Goal: Transaction & Acquisition: Purchase product/service

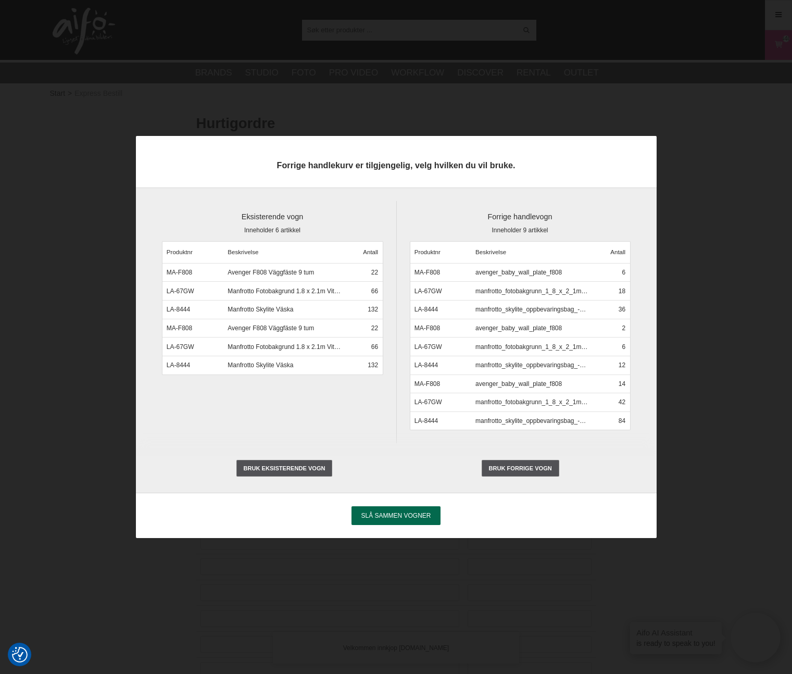
click at [408, 512] on span "Slå sammen vogner" at bounding box center [396, 515] width 70 height 7
click at [0, 0] on input "Slå sammen vogner" at bounding box center [0, 0] width 0 height 0
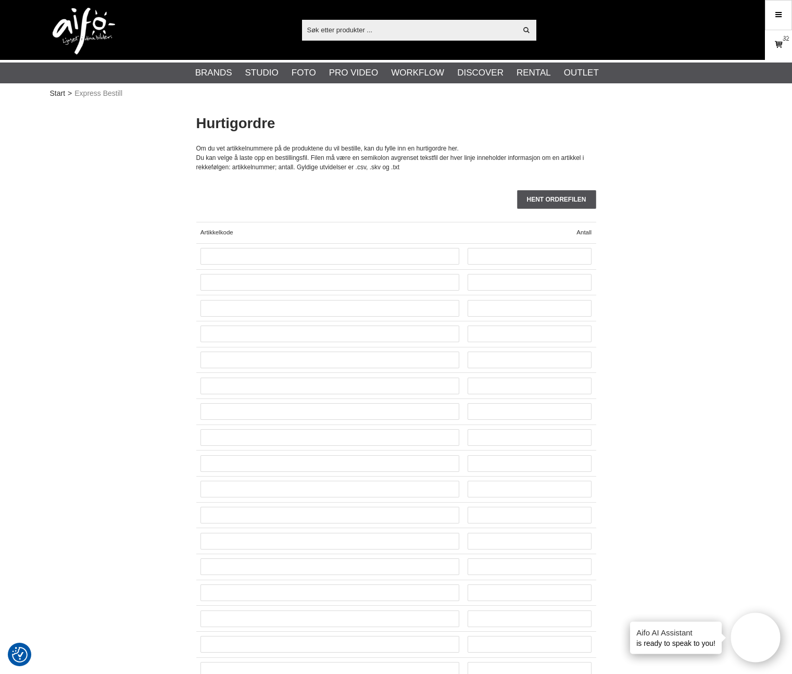
click at [785, 44] on link "Varekurv 1320" at bounding box center [779, 45] width 26 height 24
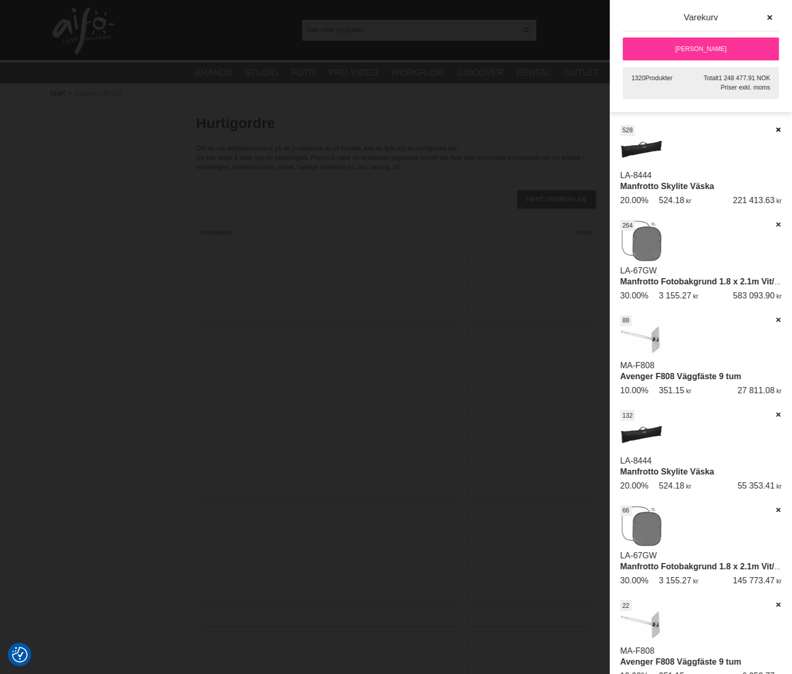
click at [775, 129] on icon at bounding box center [778, 129] width 7 height 7
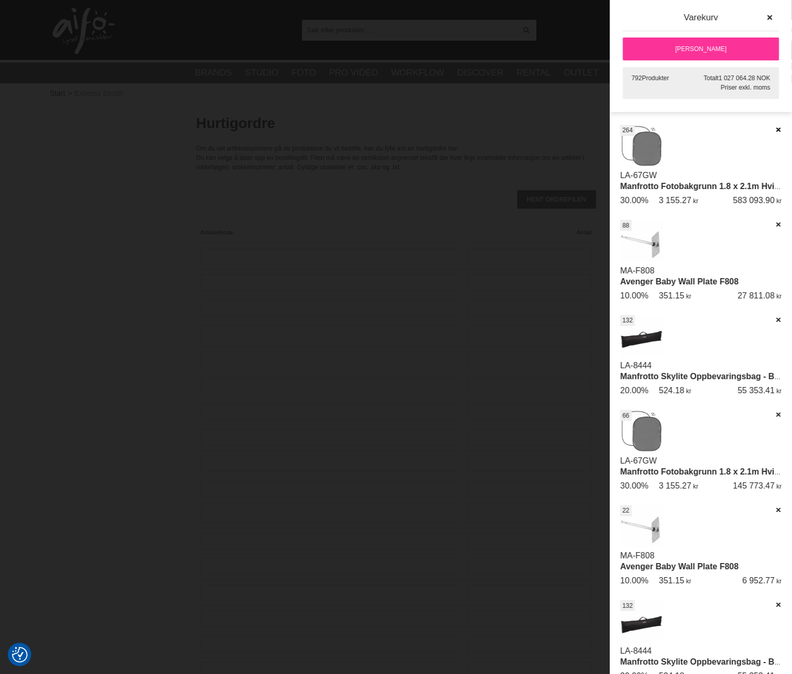
click at [775, 129] on icon at bounding box center [778, 129] width 7 height 7
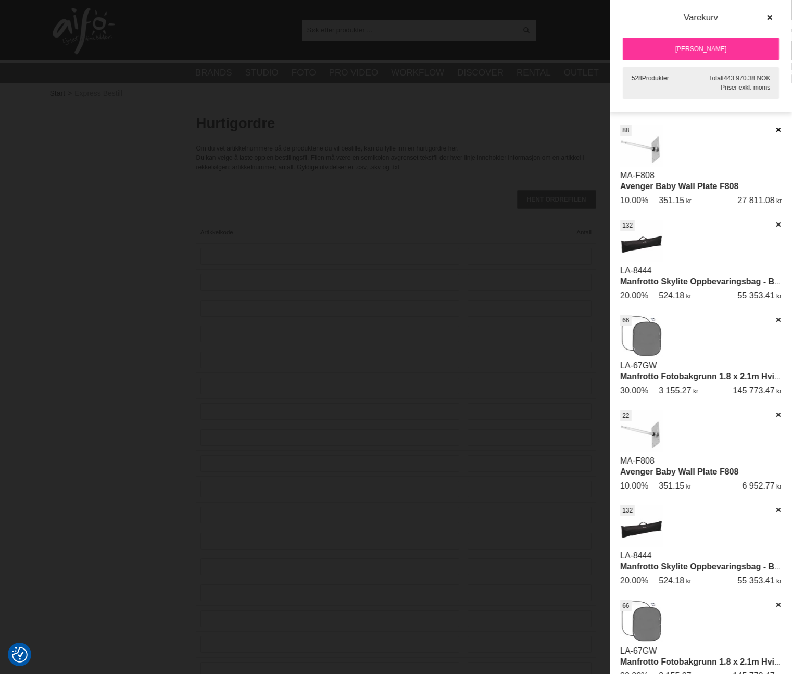
click at [775, 129] on icon at bounding box center [778, 129] width 7 height 7
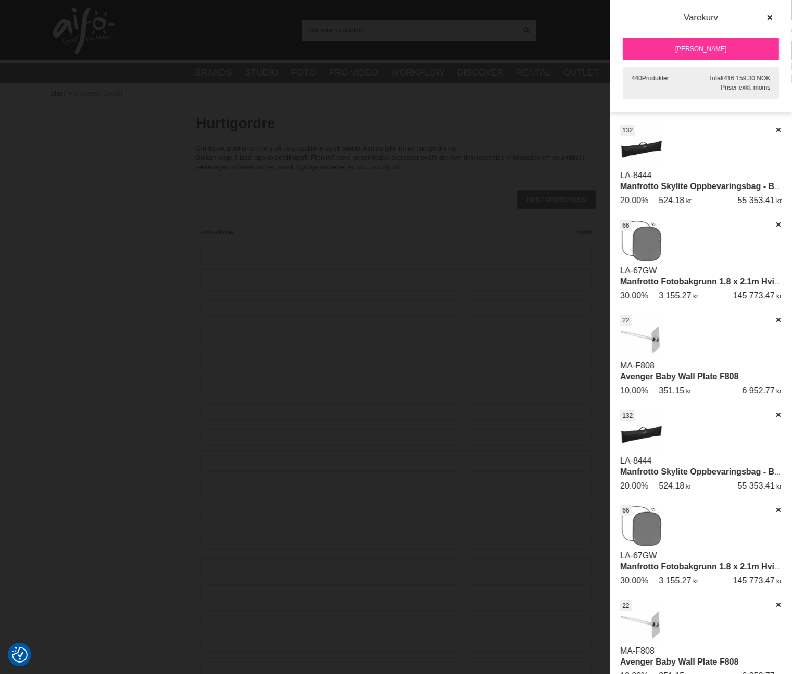
click at [775, 129] on icon at bounding box center [778, 129] width 7 height 7
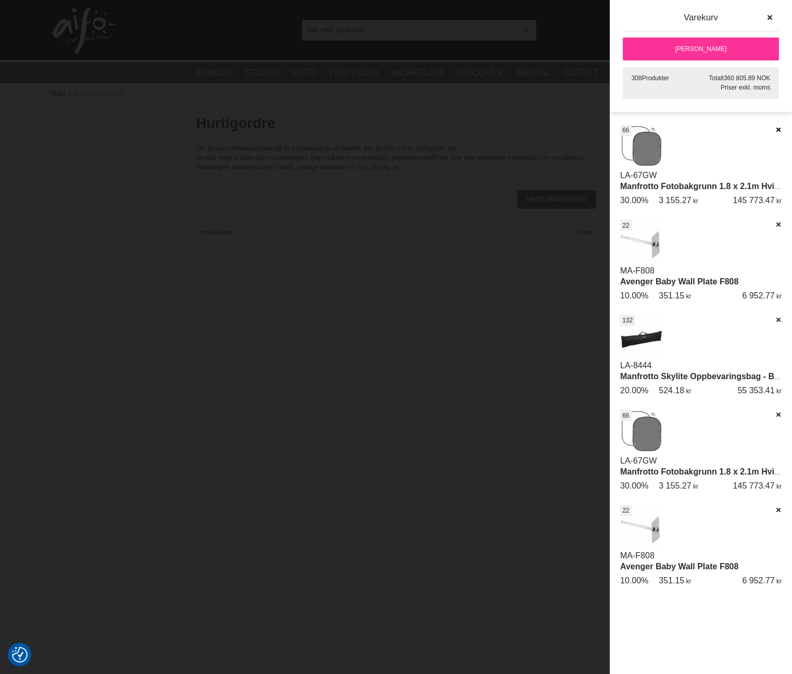
click at [777, 131] on icon at bounding box center [778, 129] width 7 height 7
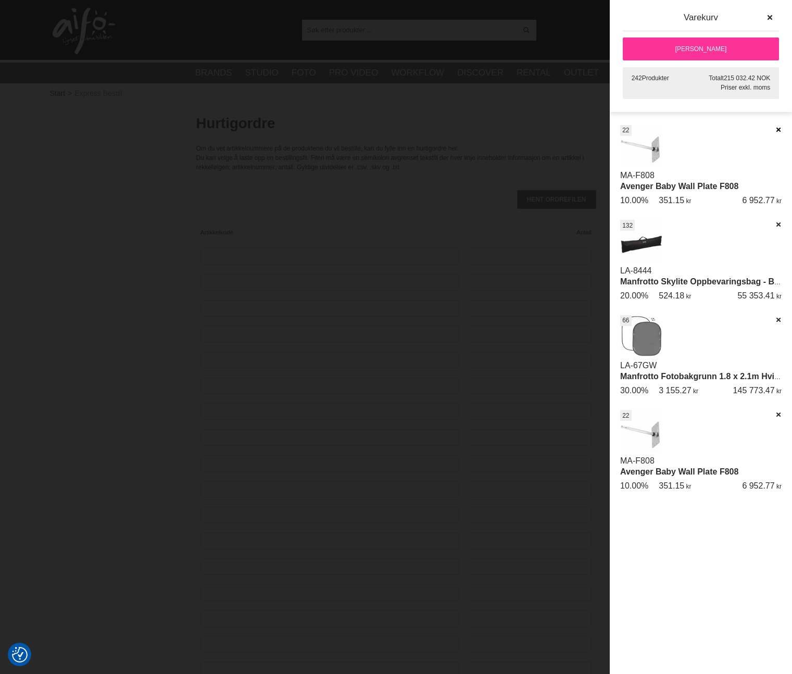
click at [778, 130] on icon at bounding box center [778, 129] width 7 height 7
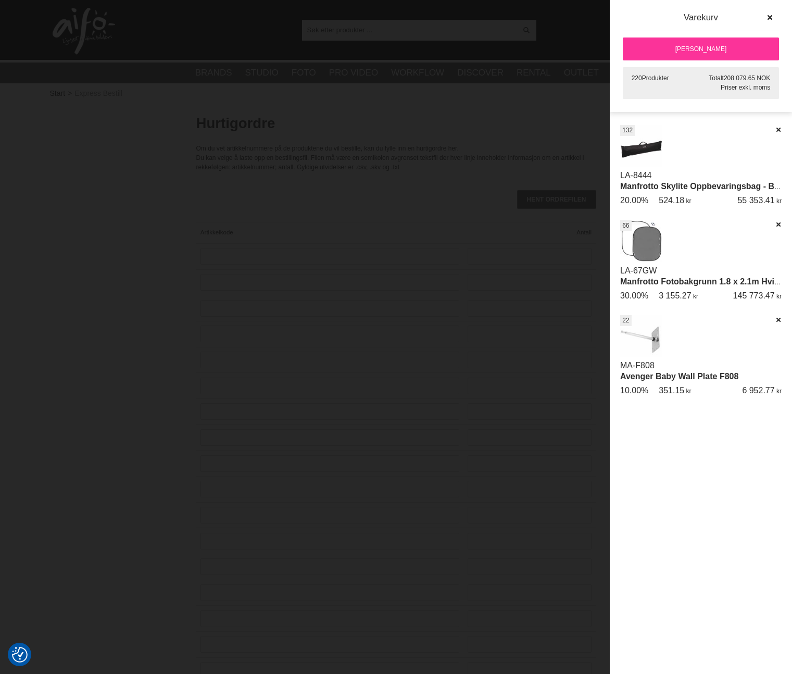
click at [778, 130] on icon at bounding box center [778, 129] width 7 height 7
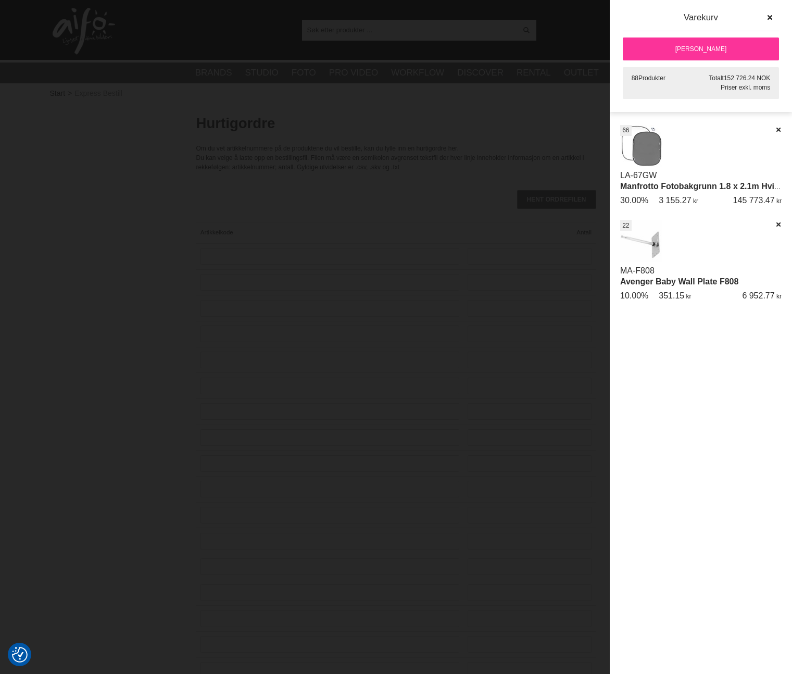
click at [778, 130] on icon at bounding box center [778, 129] width 7 height 7
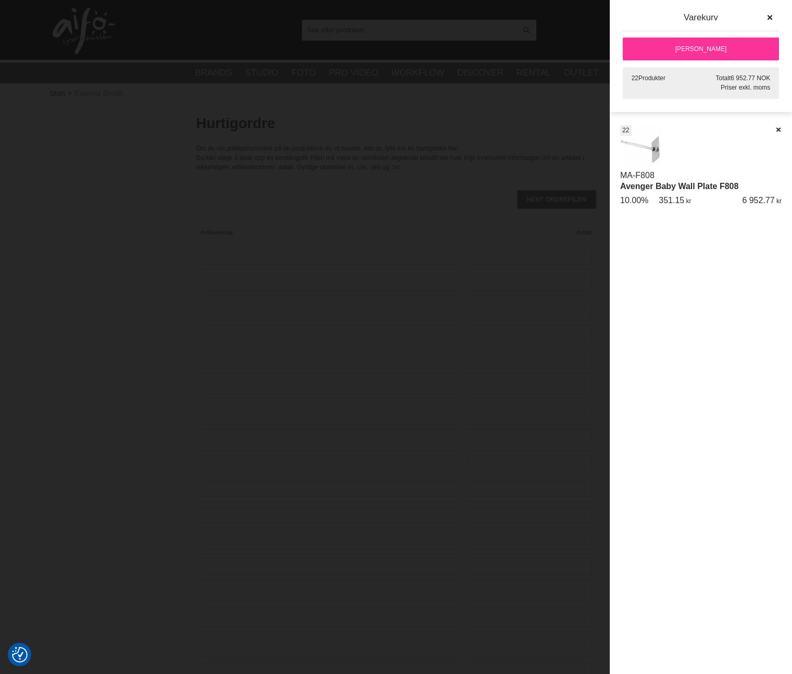
click at [778, 130] on icon at bounding box center [778, 129] width 7 height 7
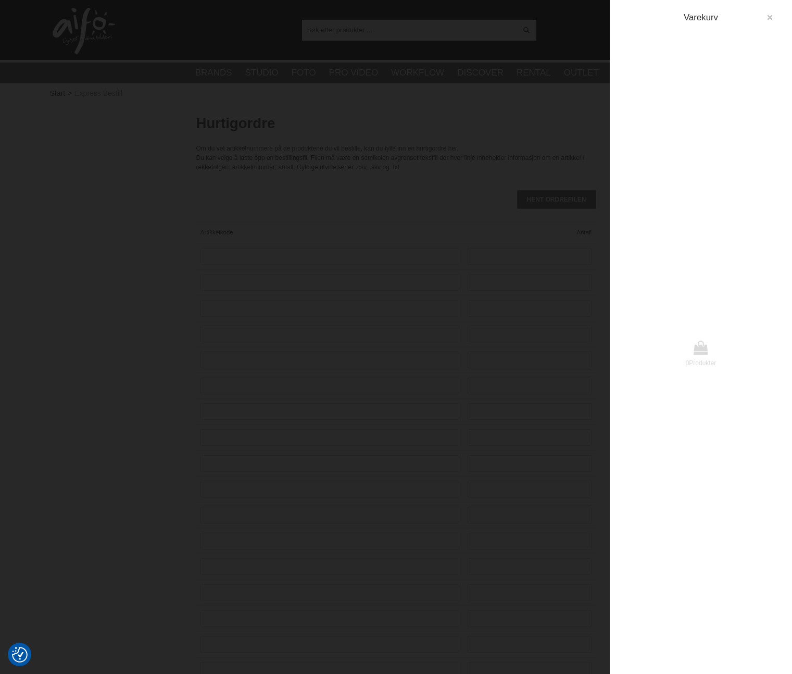
click at [775, 17] on button "button" at bounding box center [770, 17] width 19 height 19
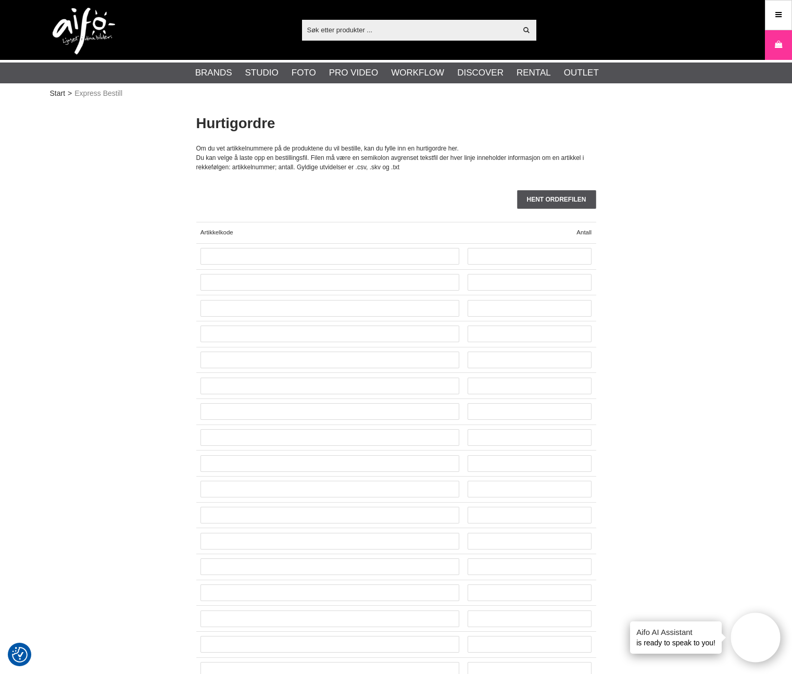
click at [103, 31] on img at bounding box center [84, 31] width 63 height 47
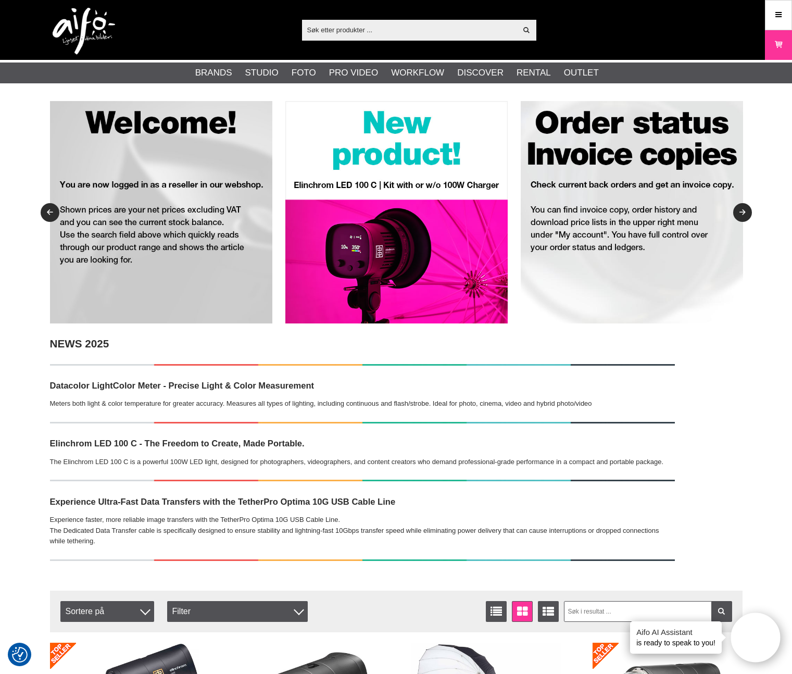
click at [316, 34] on input "text" at bounding box center [409, 30] width 215 height 16
paste input "CO-0180"
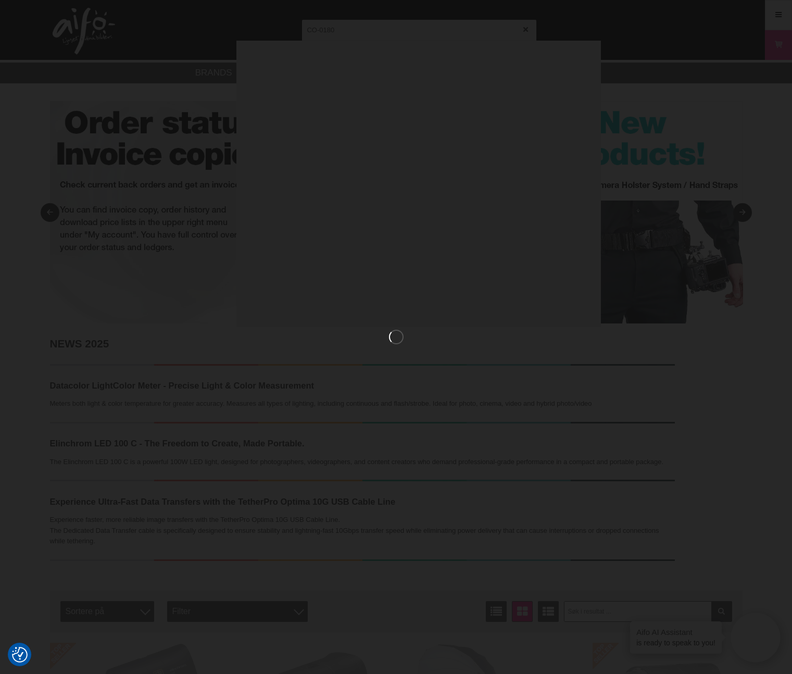
type input "CO-0180"
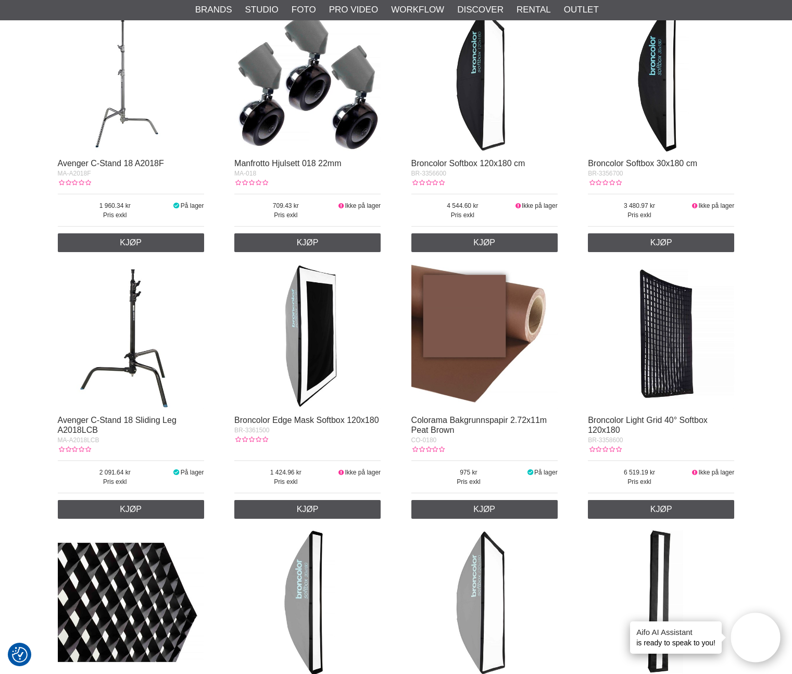
scroll to position [288, 0]
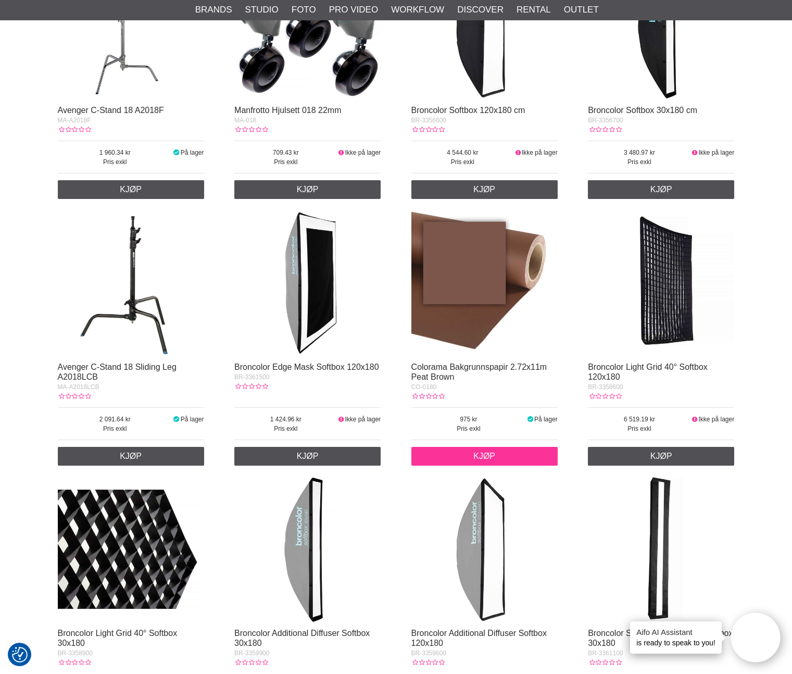
click at [476, 452] on link "Kjøp" at bounding box center [485, 456] width 146 height 19
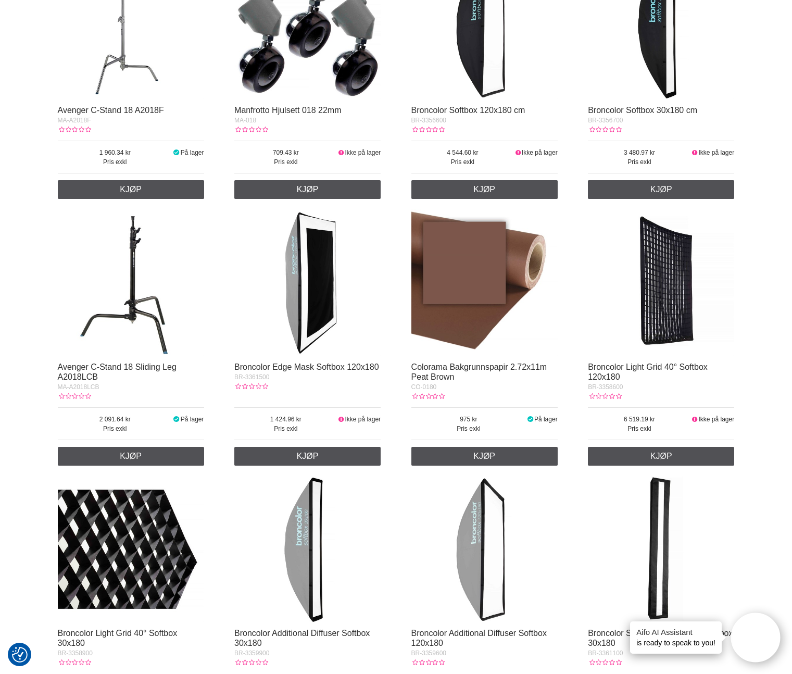
scroll to position [0, 0]
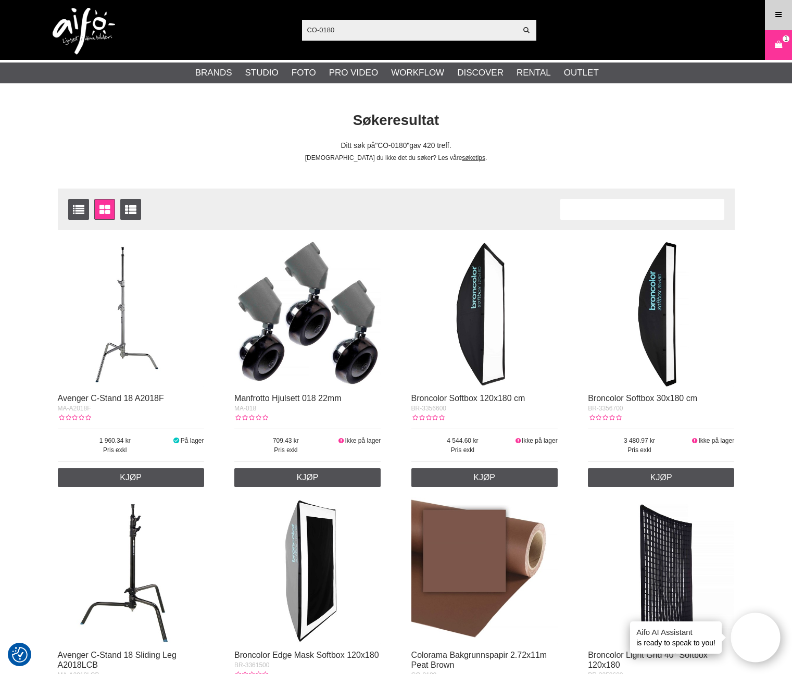
click at [777, 13] on icon at bounding box center [778, 14] width 9 height 11
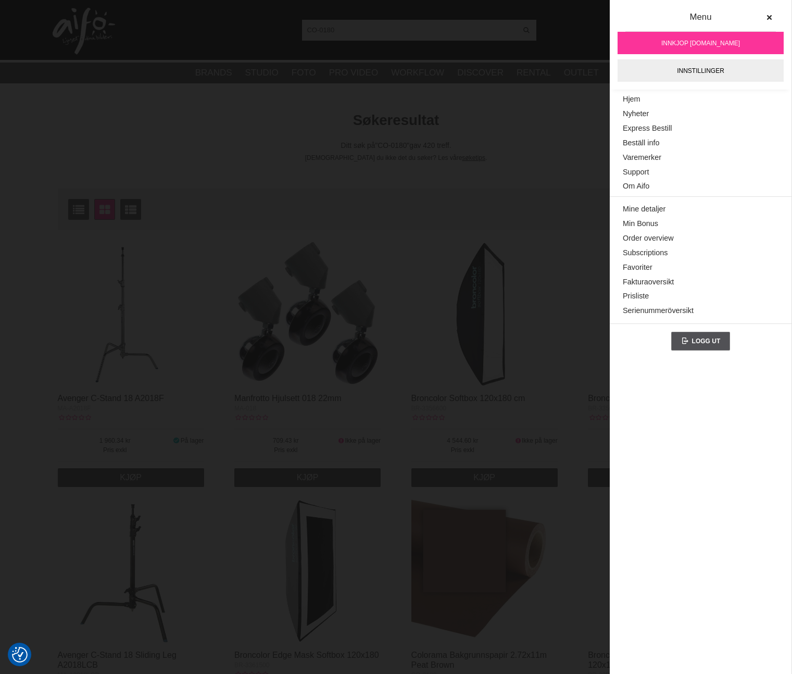
click at [710, 41] on span "innkjop [DOMAIN_NAME]" at bounding box center [701, 43] width 79 height 9
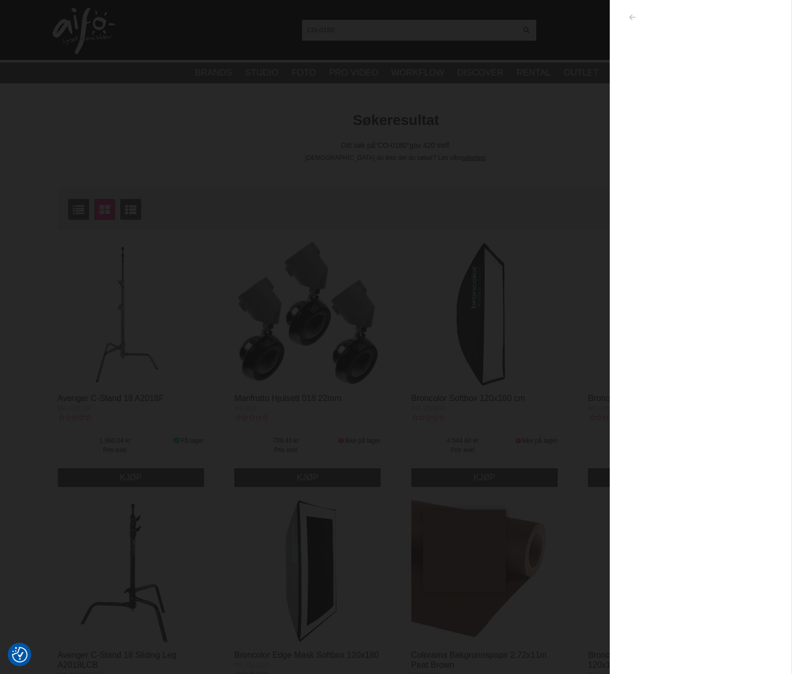
click at [630, 17] on icon "button" at bounding box center [632, 17] width 9 height 7
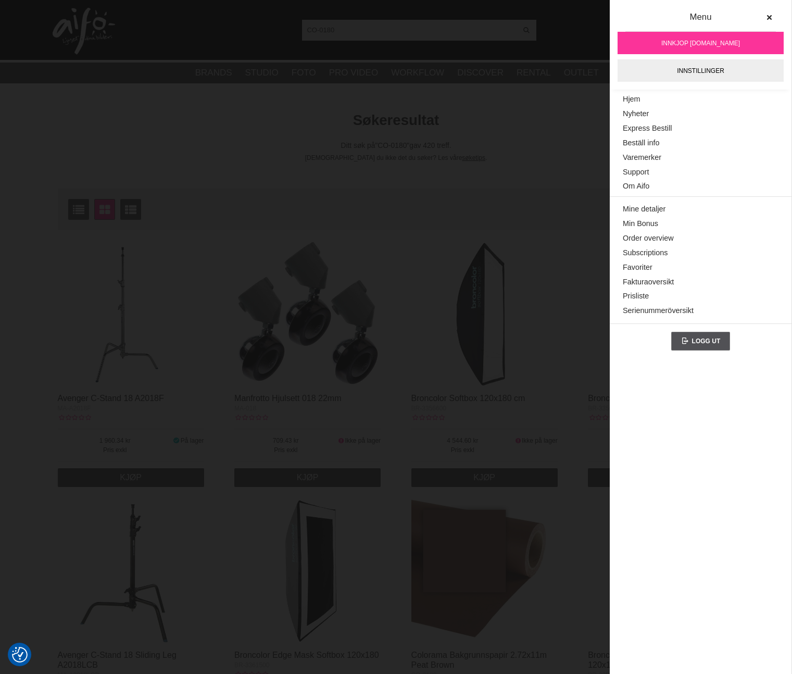
click at [536, 27] on div "CO-0180 Vis alt" at bounding box center [419, 30] width 234 height 21
click at [405, 31] on input "CO-0180" at bounding box center [409, 30] width 215 height 16
click at [774, 17] on button at bounding box center [769, 17] width 19 height 19
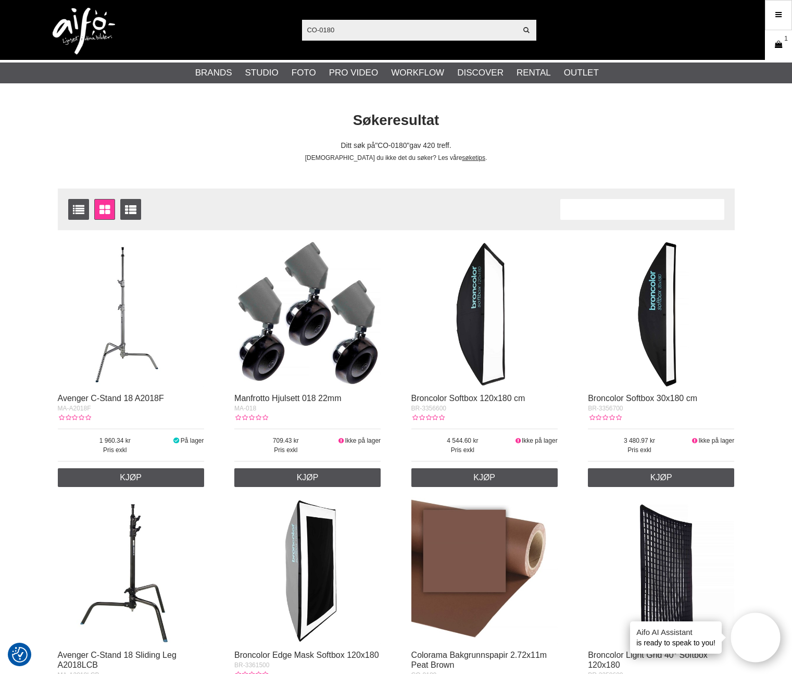
click at [786, 43] on link "Varekurv 1" at bounding box center [779, 45] width 26 height 24
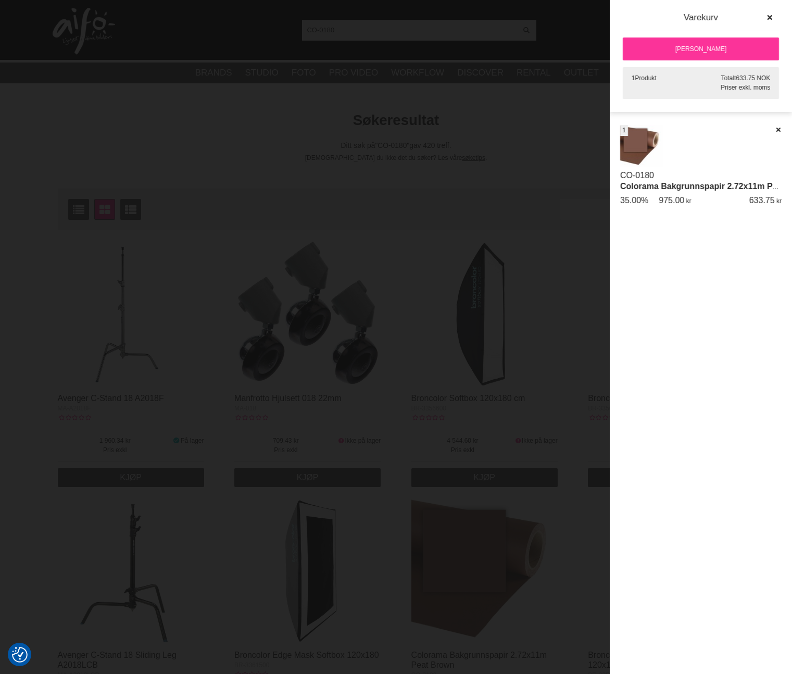
click at [473, 91] on div at bounding box center [396, 337] width 792 height 674
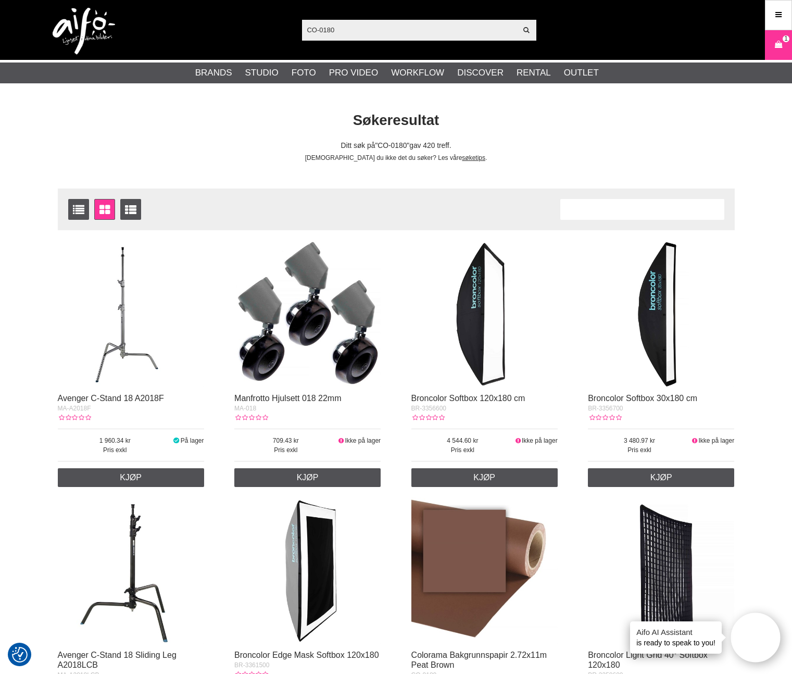
click at [366, 27] on input "CO-0180" at bounding box center [409, 30] width 215 height 16
paste input "CO-0559"
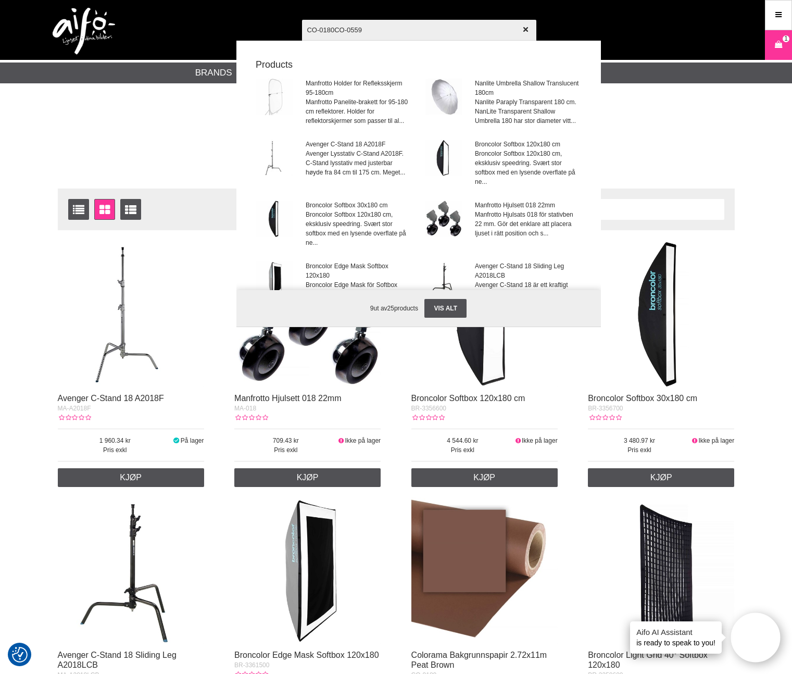
paste input "text"
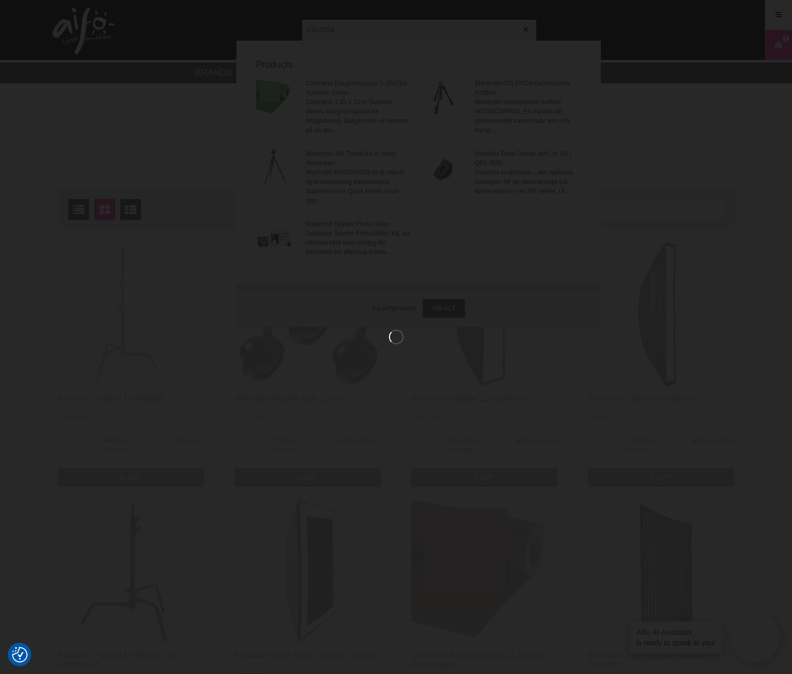
type input "CO-0559"
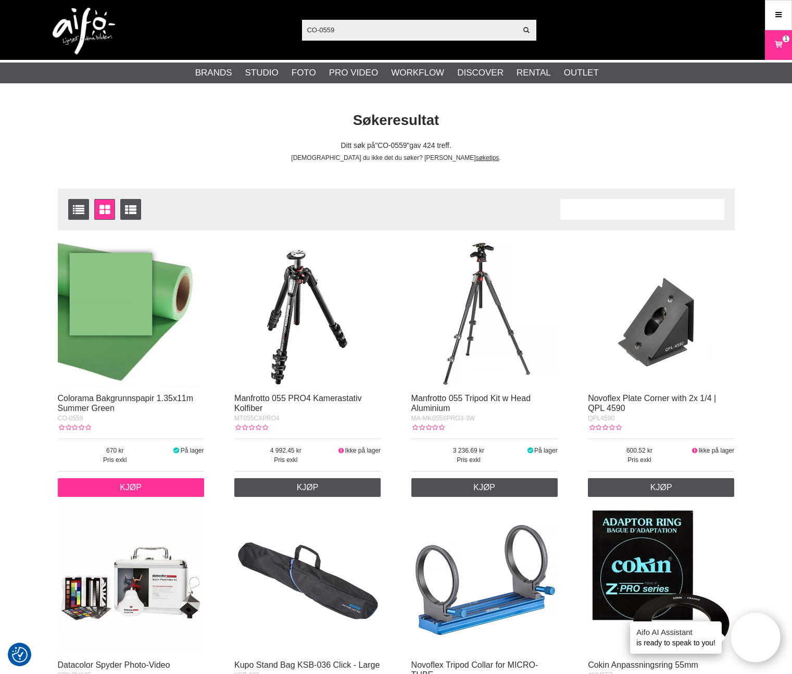
click at [151, 481] on link "Kjøp" at bounding box center [131, 487] width 146 height 19
click at [349, 29] on input "CO-0559" at bounding box center [409, 30] width 215 height 16
paste input "EL-26563"
type input "EL-26563"
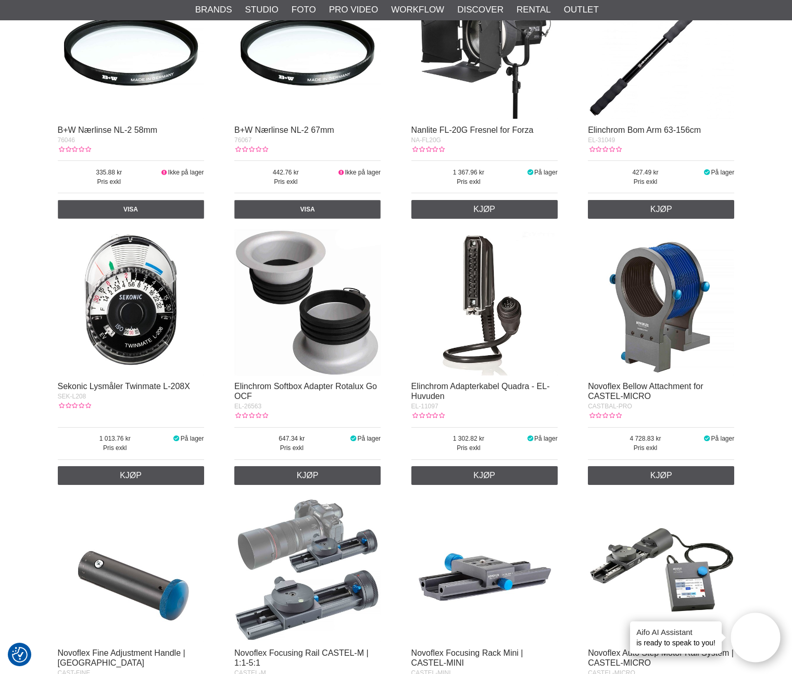
scroll to position [579, 0]
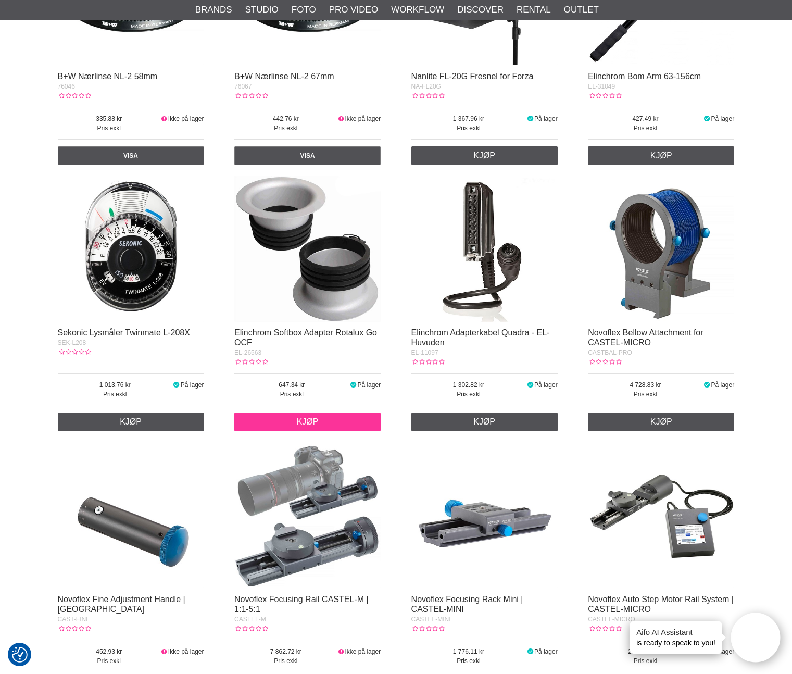
click at [325, 414] on link "Kjøp" at bounding box center [307, 422] width 146 height 19
click at [337, 426] on link "Kjøp" at bounding box center [307, 422] width 146 height 19
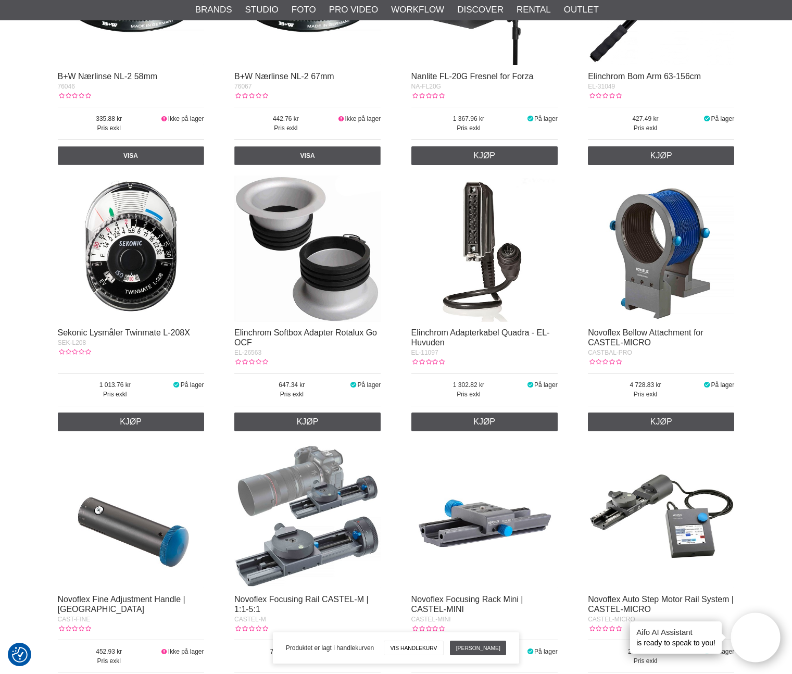
scroll to position [0, 0]
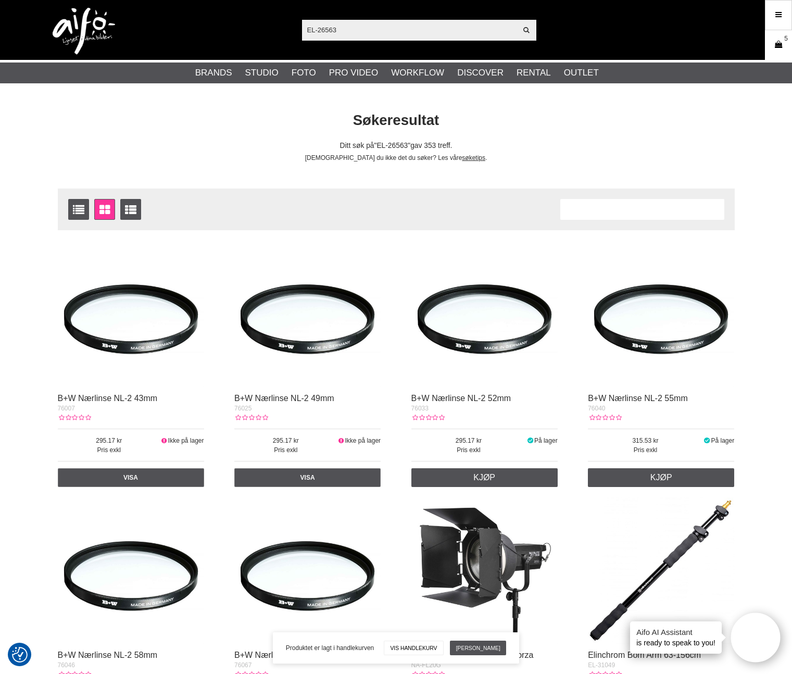
click at [775, 50] on icon at bounding box center [779, 44] width 10 height 11
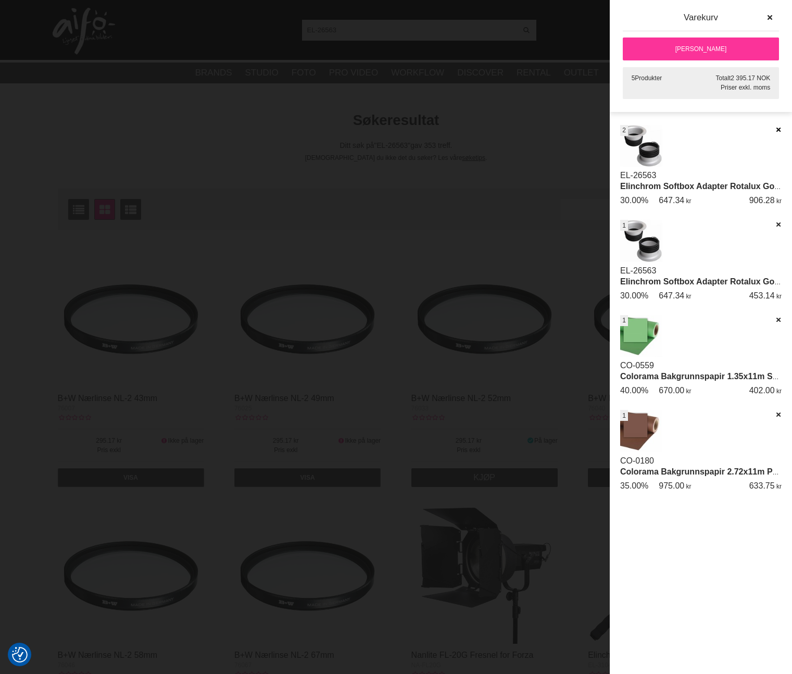
click at [779, 128] on icon at bounding box center [778, 129] width 7 height 7
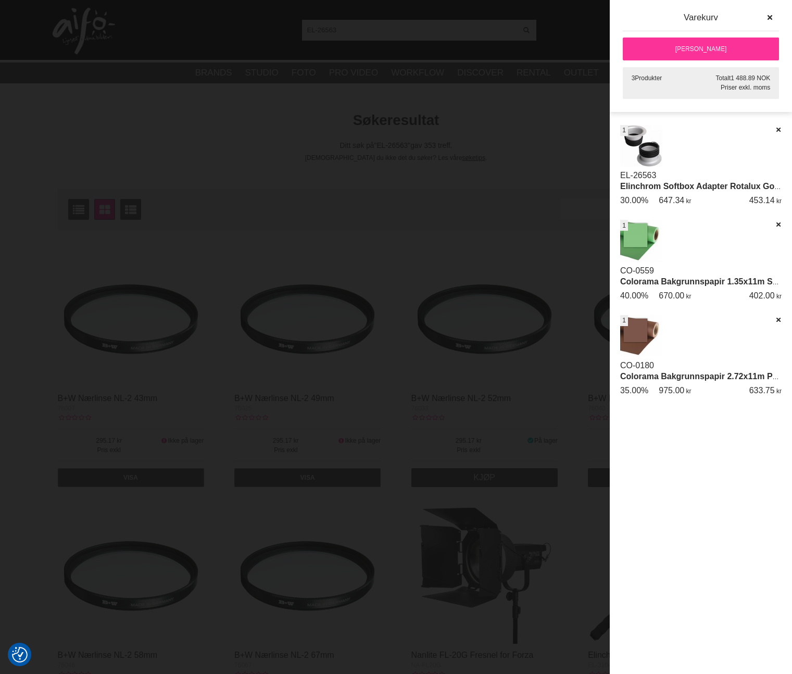
click at [518, 142] on div at bounding box center [396, 337] width 792 height 674
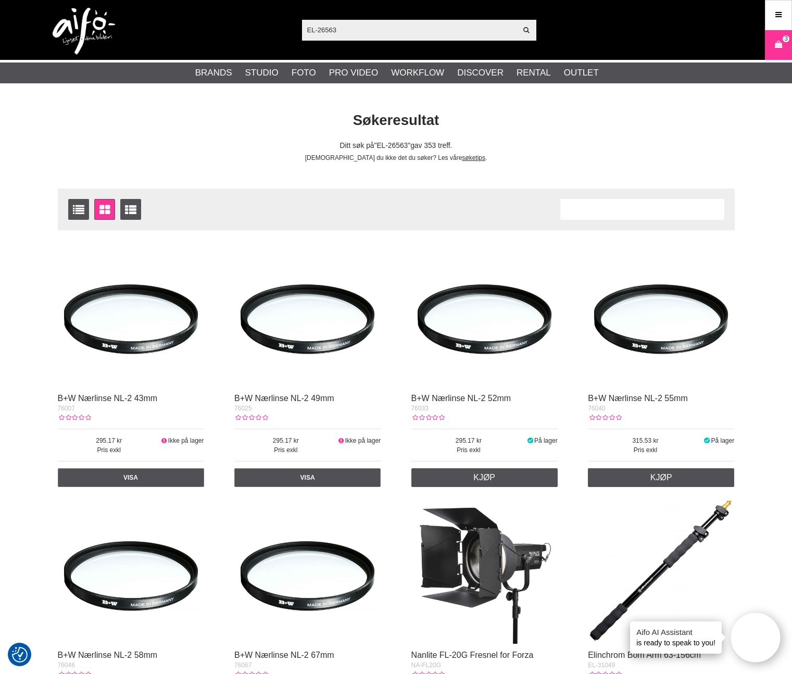
click at [349, 32] on input "EL-26563" at bounding box center [409, 30] width 215 height 16
paste input "632"
type input "EL-26632"
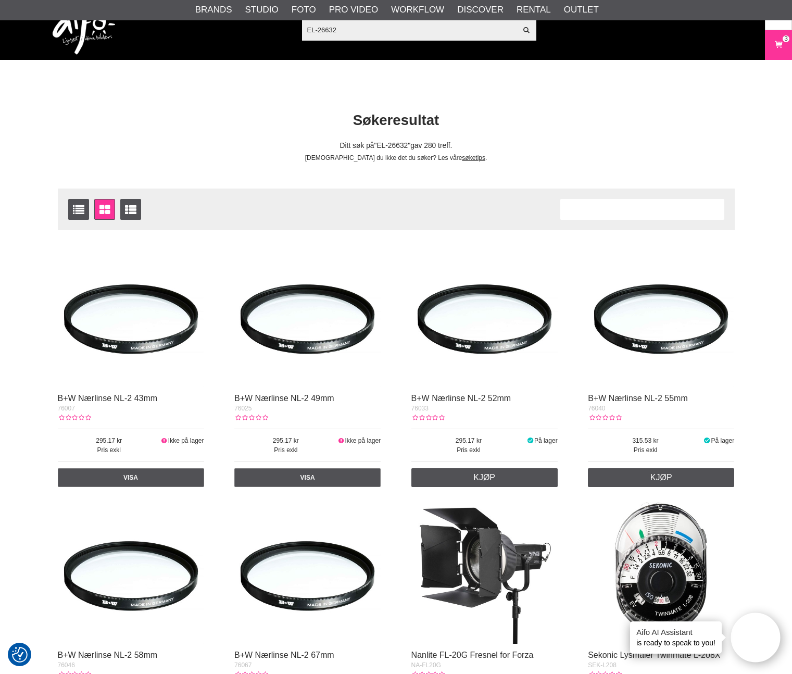
scroll to position [595, 0]
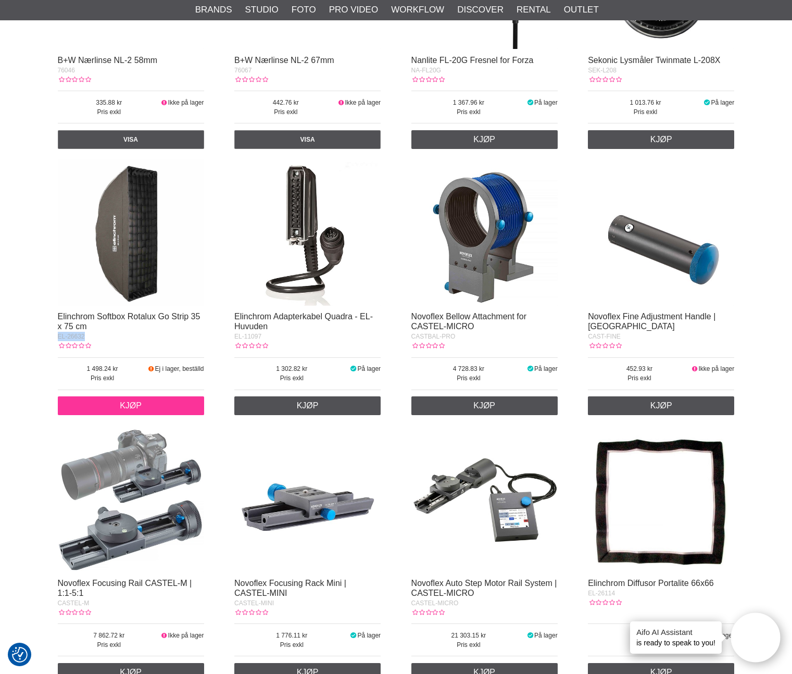
click at [143, 408] on link "Kjøp" at bounding box center [131, 405] width 146 height 19
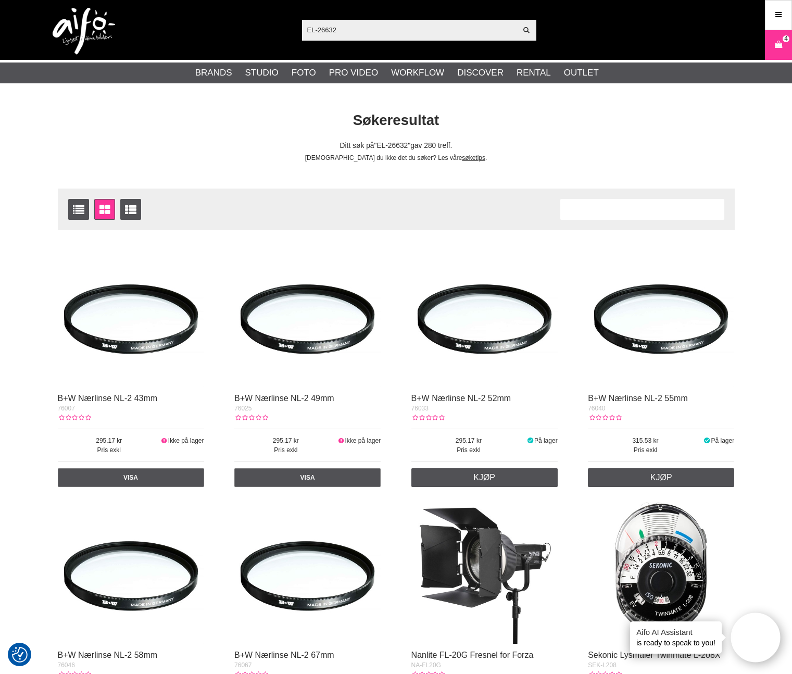
click at [333, 22] on input "EL-26632" at bounding box center [409, 30] width 215 height 16
paste input "MA-1004BAC-3"
type input "MA-1004BAC-3"
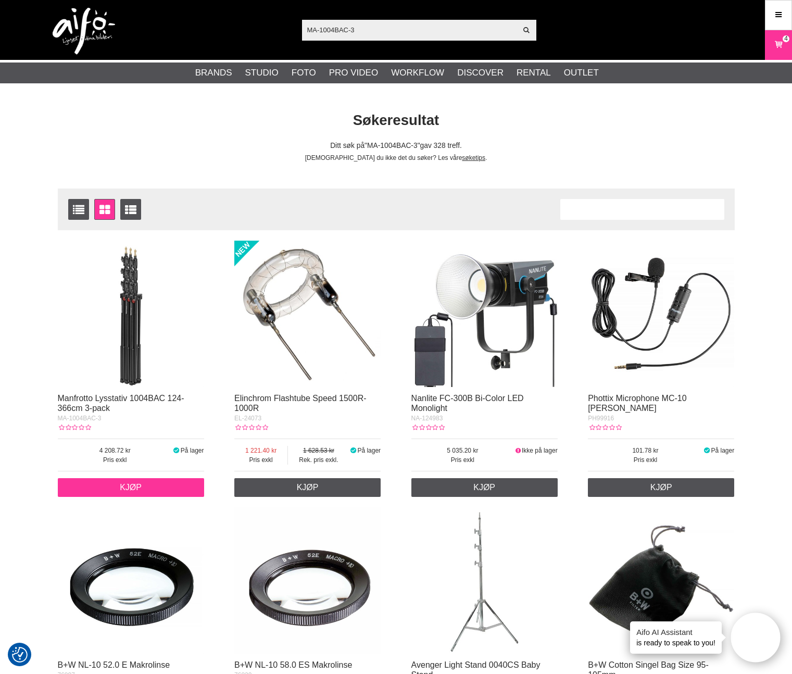
click at [142, 489] on link "Kjøp" at bounding box center [131, 487] width 146 height 19
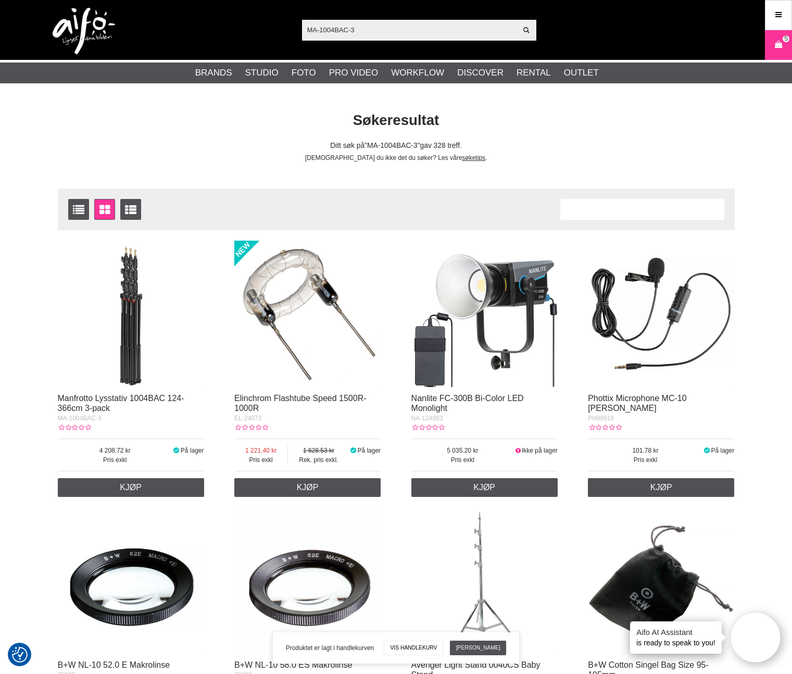
click at [380, 34] on input "MA-1004BAC-3" at bounding box center [409, 30] width 215 height 16
paste input "LA-67GW"
type input "LA-67GW"
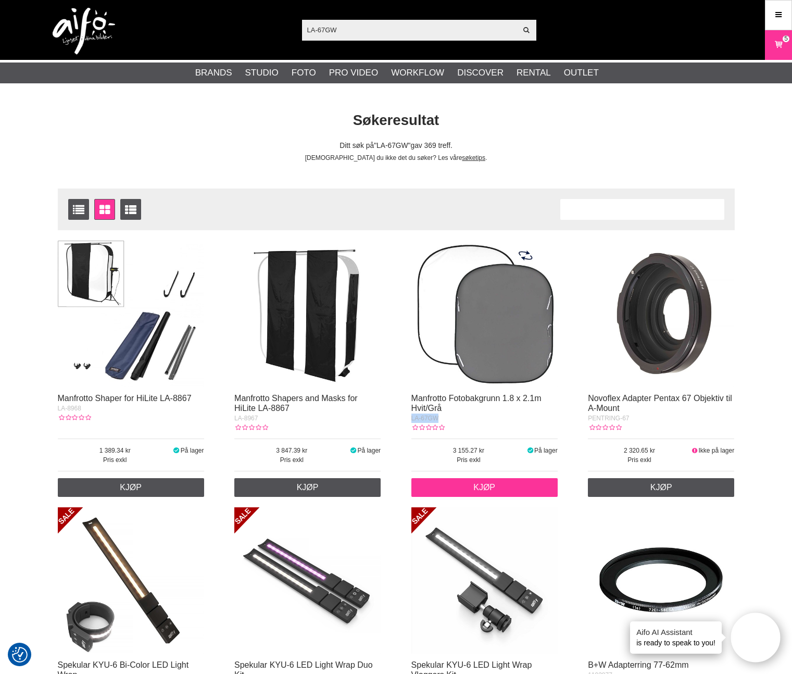
click at [475, 493] on link "Kjøp" at bounding box center [485, 487] width 146 height 19
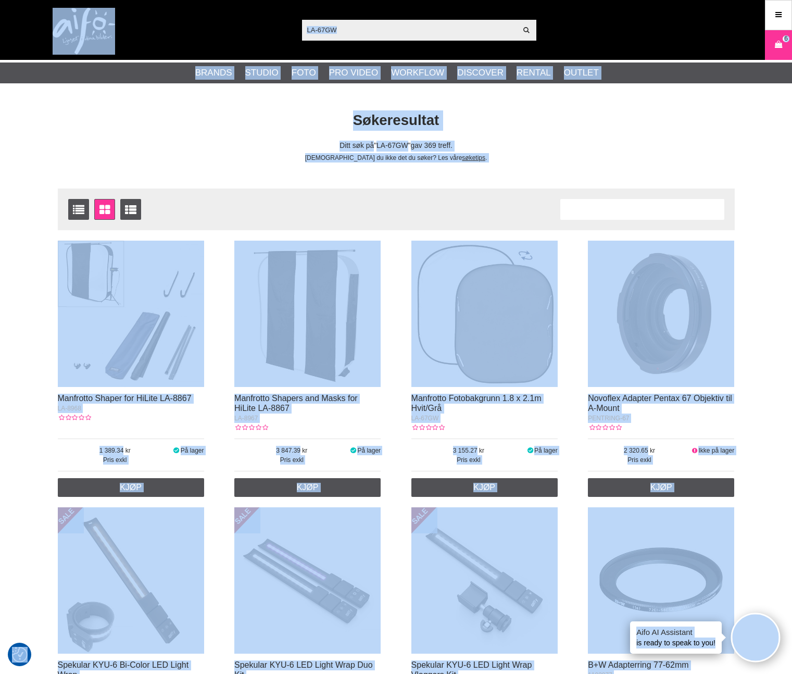
click at [370, 28] on input "LA-67GW" at bounding box center [409, 30] width 215 height 16
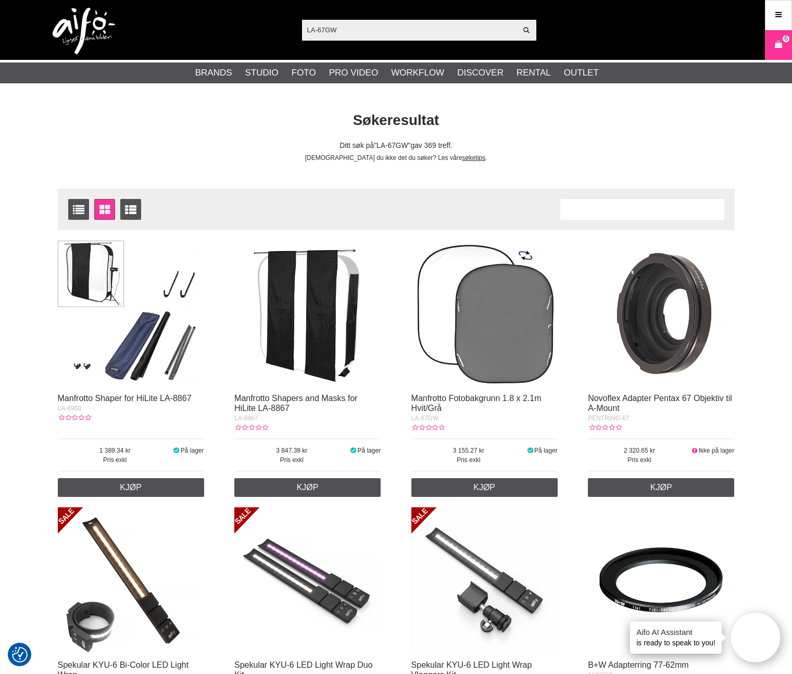
paste input "8867"
type input "LA-8867"
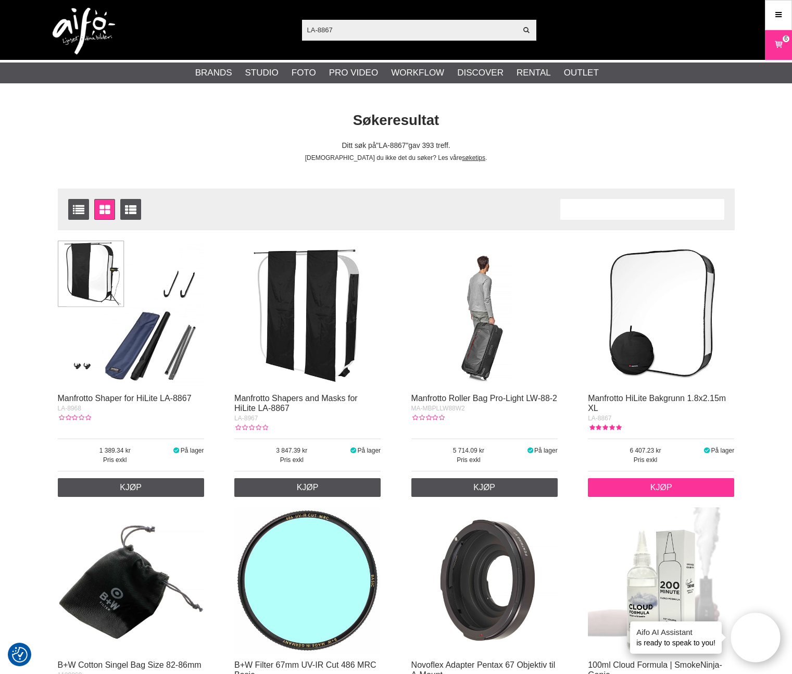
click at [646, 489] on link "Kjøp" at bounding box center [661, 487] width 146 height 19
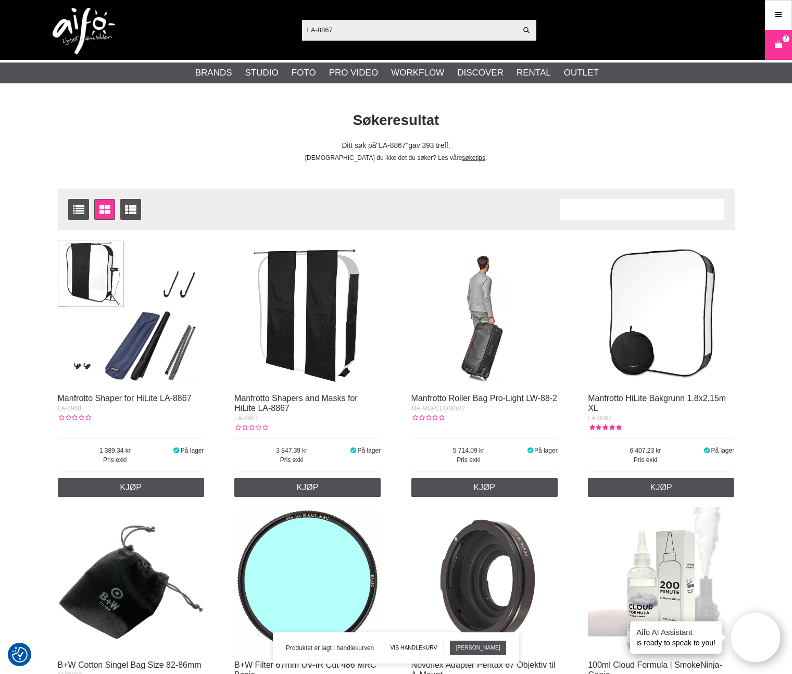
click at [434, 29] on input "LA-8867" at bounding box center [409, 30] width 215 height 16
paste input "8"
type input "LA-8868"
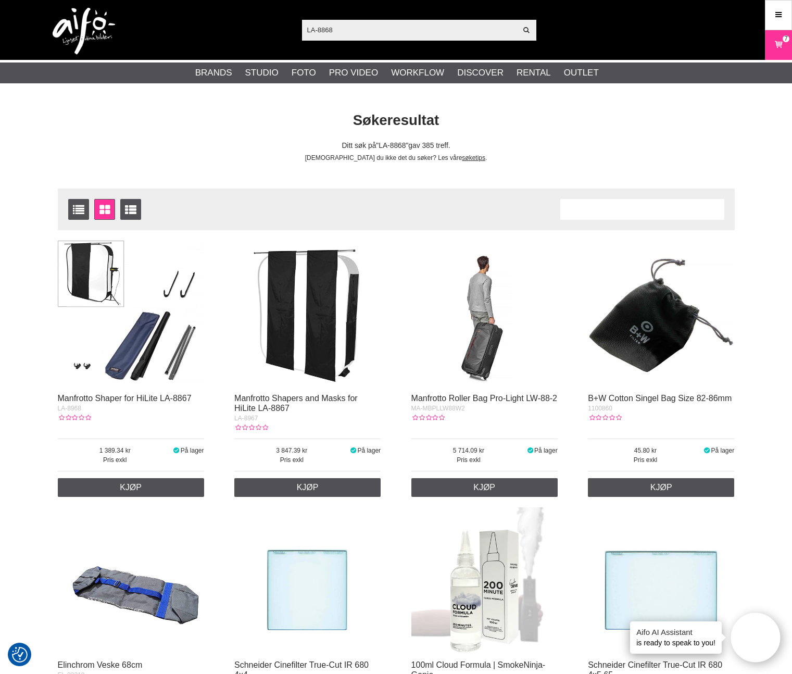
click at [256, 152] on div "Søkeresultat Ditt søk på LA-8868 gav 385 treff. Finner du ikke det du søker? Le…" at bounding box center [396, 136] width 693 height 52
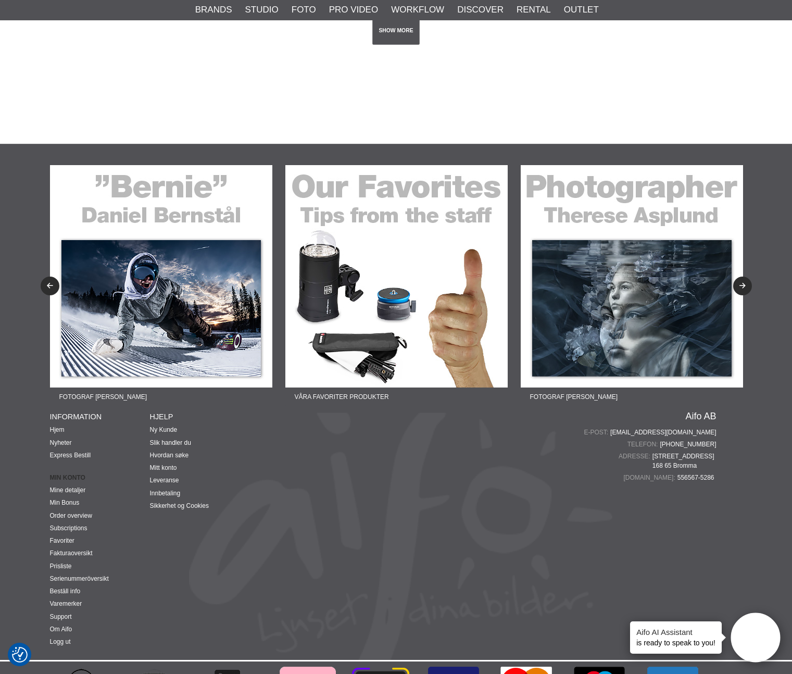
scroll to position [2086, 0]
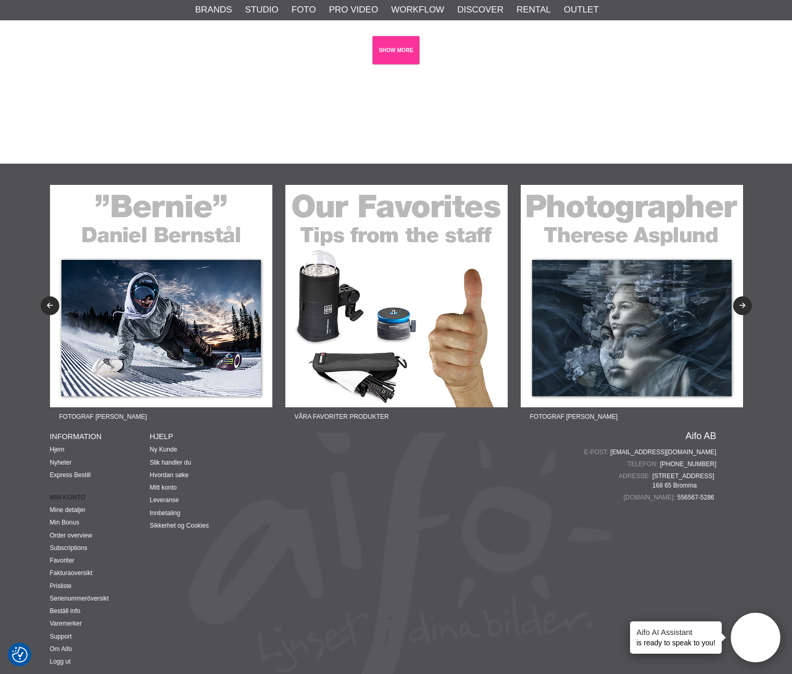
click at [397, 42] on link "SHOW MORE" at bounding box center [396, 50] width 47 height 29
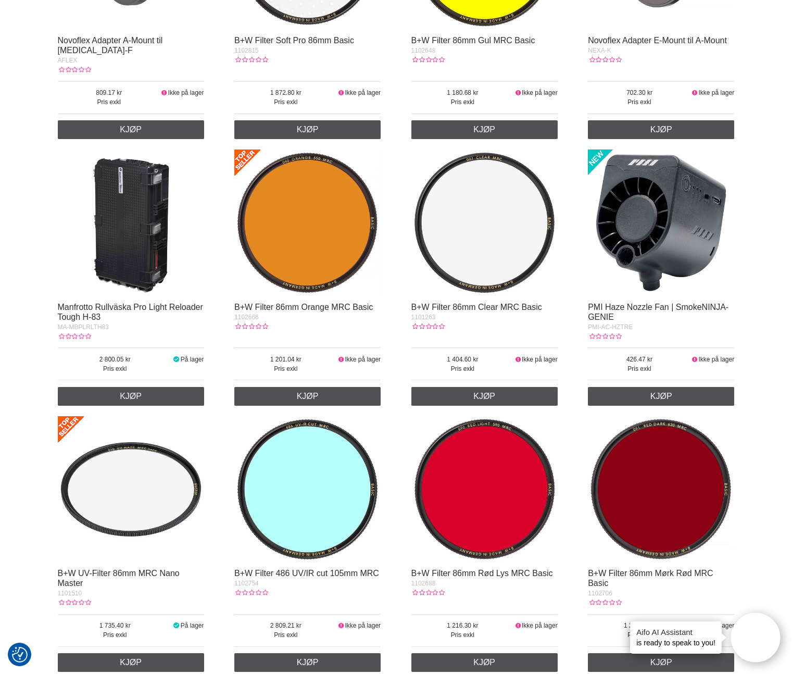
scroll to position [0, 0]
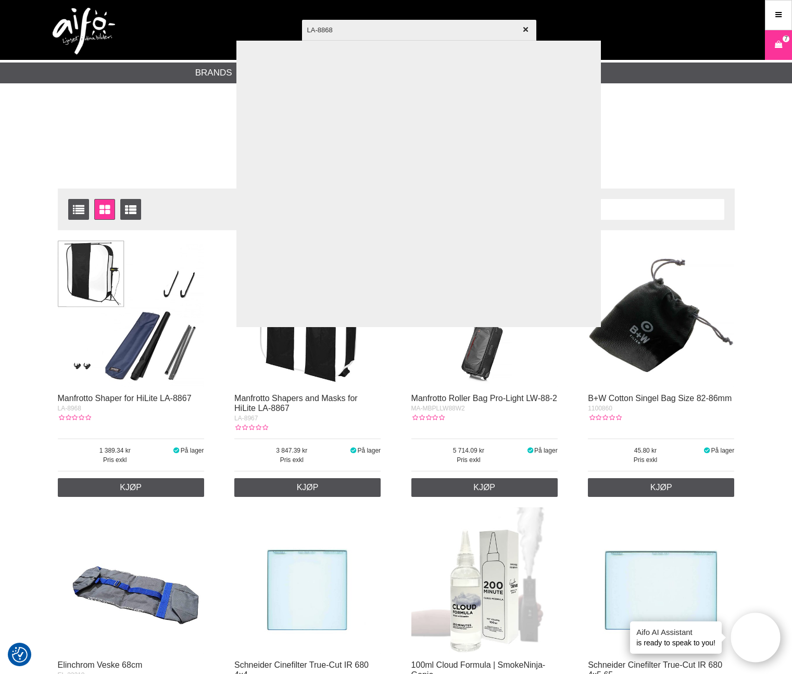
click at [176, 138] on div at bounding box center [396, 337] width 792 height 674
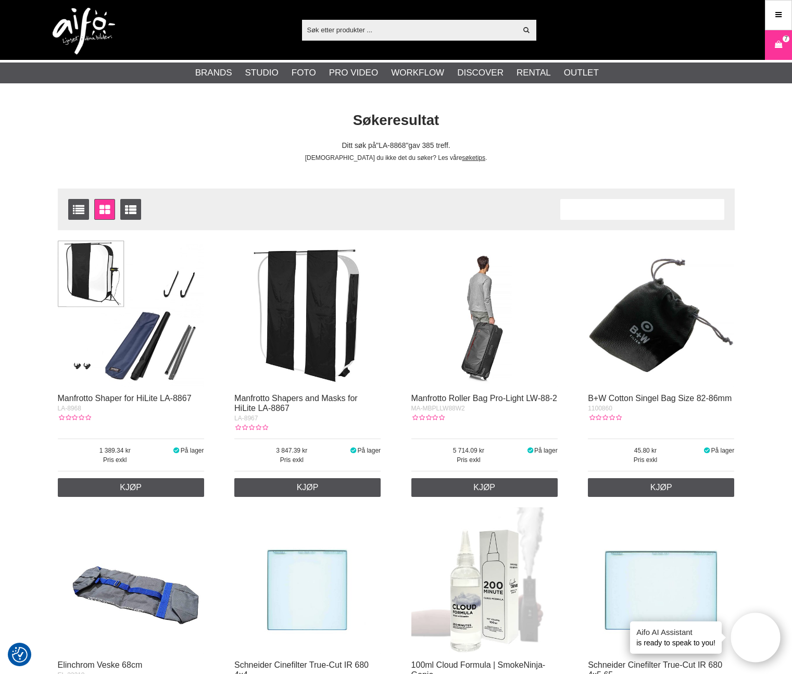
click at [357, 34] on input "text" at bounding box center [409, 30] width 215 height 16
paste input "Manfrotto HiLite Cleanable Vinyl Train"
type input "Manfrotto HiLite Cleanable Vinyl Train"
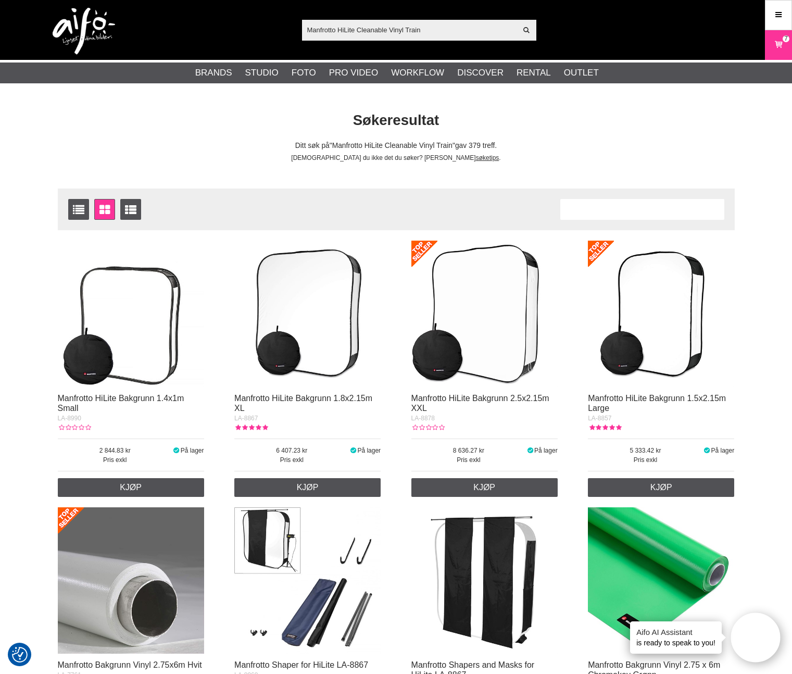
click at [451, 31] on input "Manfrotto HiLite Cleanable Vinyl Train" at bounding box center [409, 30] width 215 height 16
paste input "LA-8444"
type input "LA-8444"
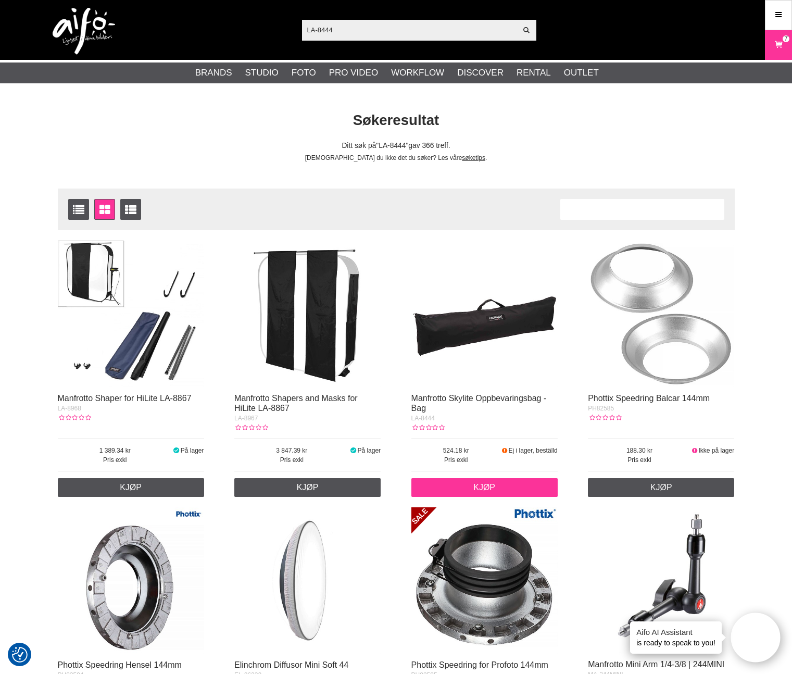
click at [489, 493] on link "Kjøp" at bounding box center [485, 487] width 146 height 19
